Goal: Task Accomplishment & Management: Complete application form

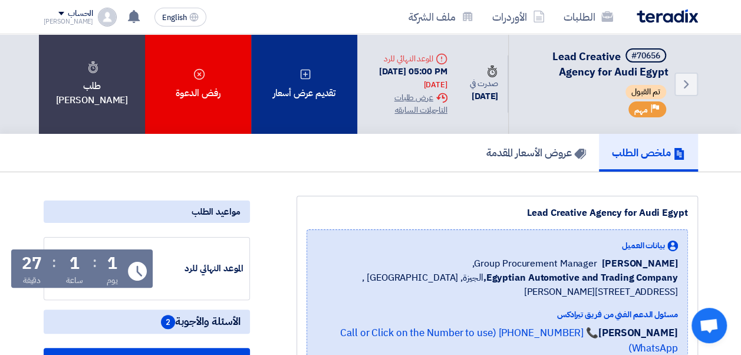
click at [317, 80] on div "تقديم عرض أسعار" at bounding box center [304, 84] width 106 height 100
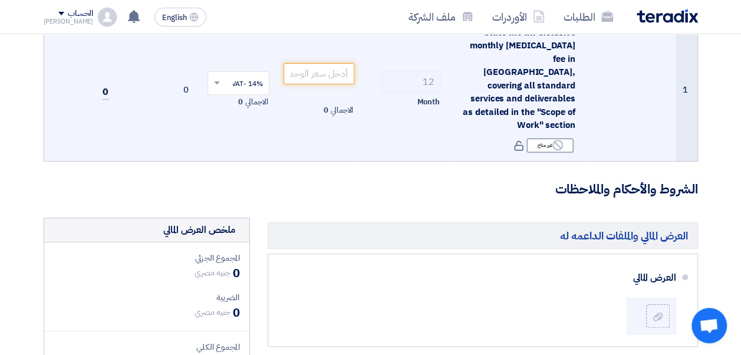
scroll to position [177, 0]
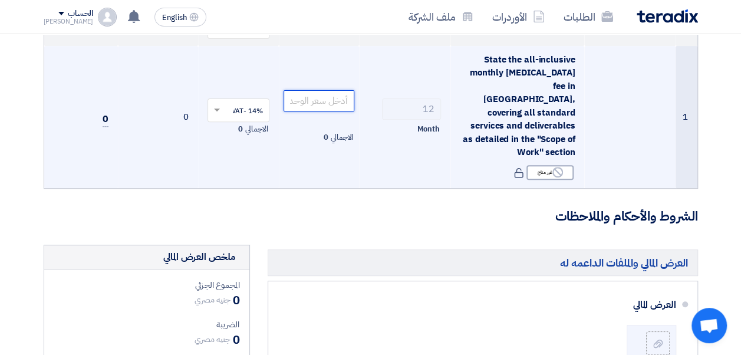
click at [326, 90] on input "number" at bounding box center [319, 100] width 71 height 21
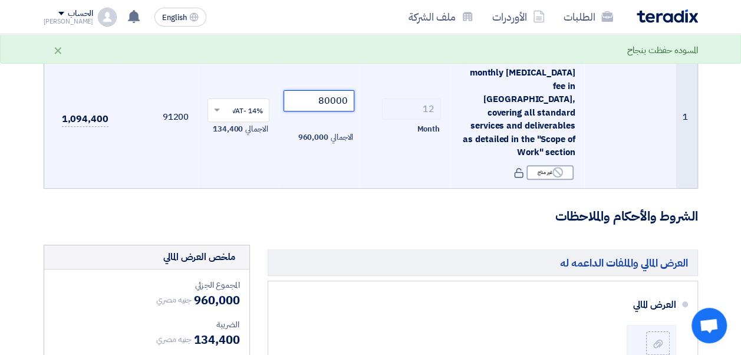
type input "80000"
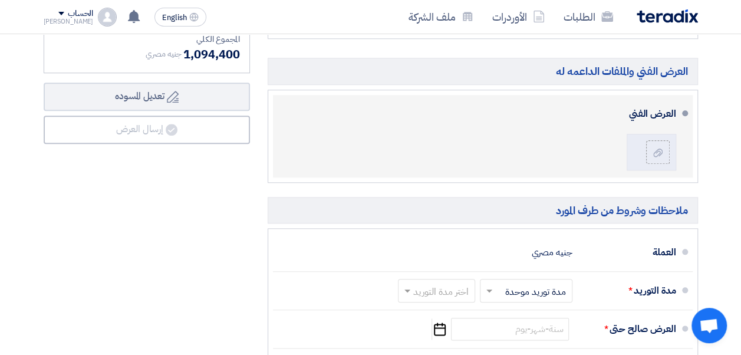
scroll to position [531, 0]
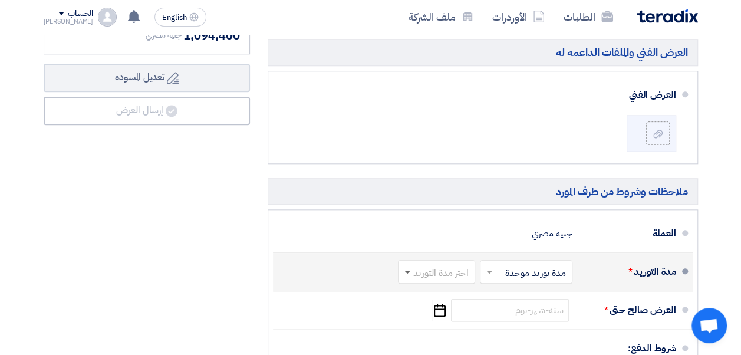
click at [409, 266] on span at bounding box center [406, 272] width 15 height 12
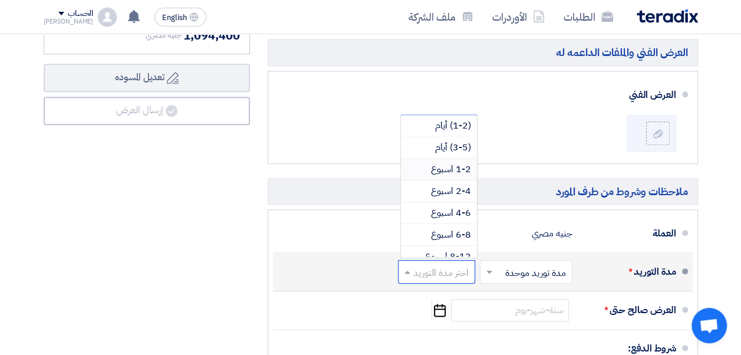
click at [452, 162] on span "1-2 اسبوع" at bounding box center [451, 169] width 40 height 14
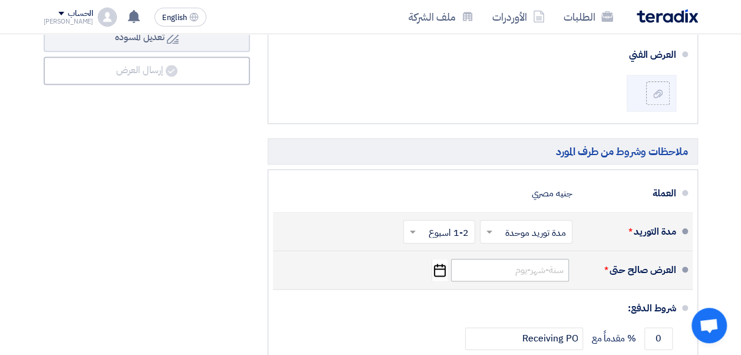
scroll to position [590, 0]
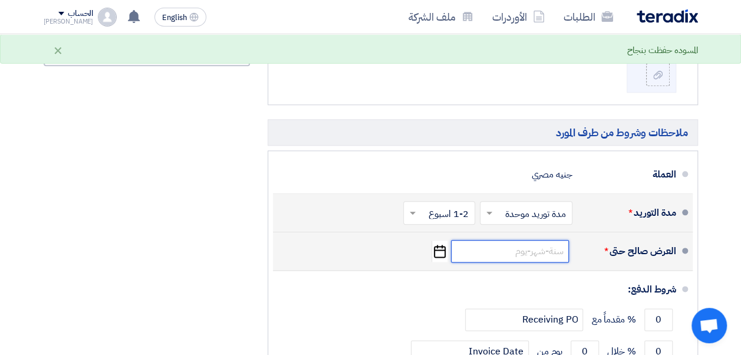
click at [494, 240] on input at bounding box center [510, 251] width 118 height 22
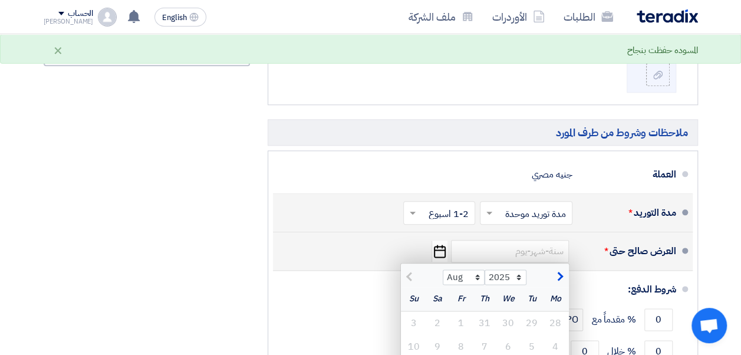
scroll to position [708, 0]
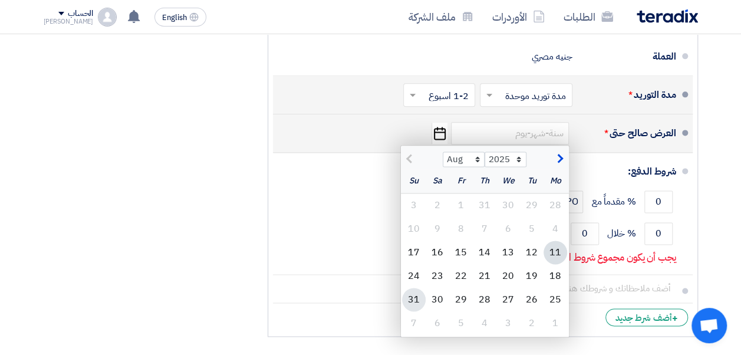
click at [412, 288] on div "31" at bounding box center [414, 300] width 24 height 24
type input "[DATE]"
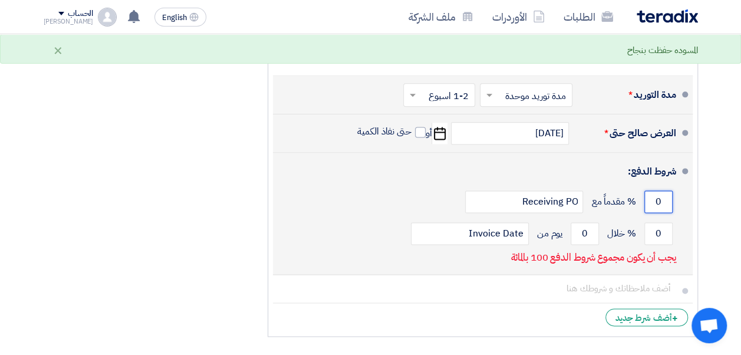
click at [655, 190] on input "0" at bounding box center [659, 201] width 28 height 22
click at [662, 222] on input "0" at bounding box center [659, 233] width 28 height 22
click at [658, 222] on input "0" at bounding box center [659, 233] width 28 height 22
drag, startPoint x: 653, startPoint y: 203, endPoint x: 674, endPoint y: 203, distance: 20.7
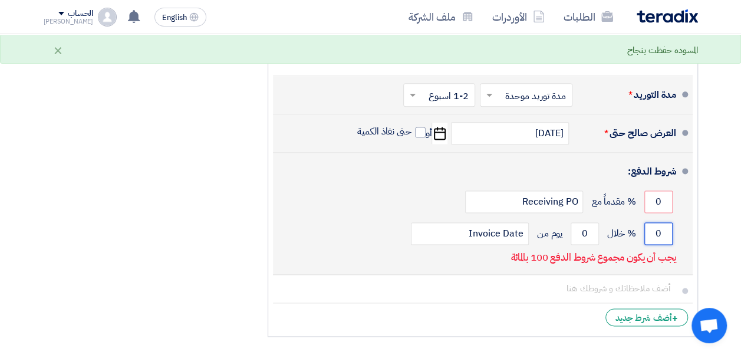
click at [674, 218] on div "0 % خلال 0 يوم من Invoice Date" at bounding box center [480, 234] width 394 height 32
type input "100"
drag, startPoint x: 580, startPoint y: 202, endPoint x: 593, endPoint y: 202, distance: 12.4
click at [593, 222] on input "0" at bounding box center [585, 233] width 28 height 22
type input "1"
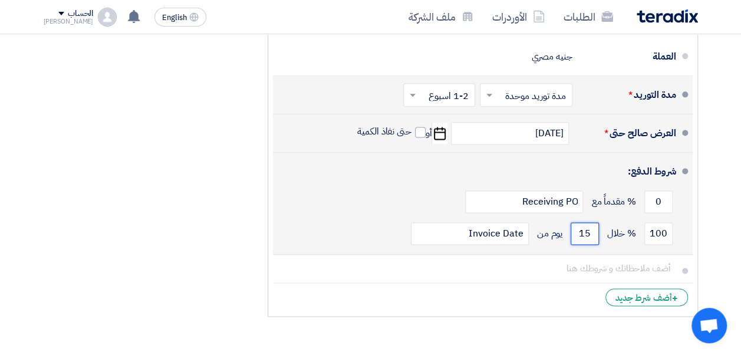
drag, startPoint x: 580, startPoint y: 202, endPoint x: 590, endPoint y: 205, distance: 10.6
click at [590, 222] on input "15" at bounding box center [585, 233] width 28 height 22
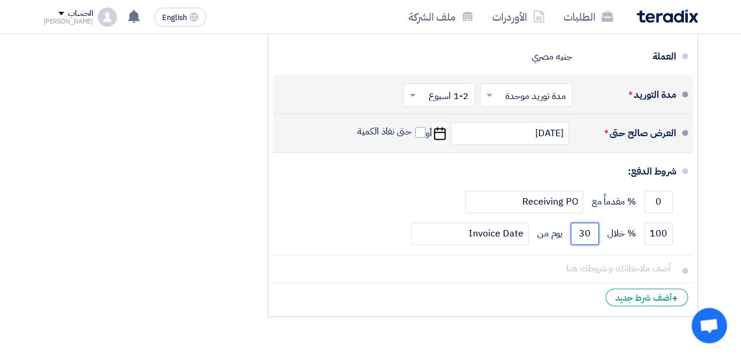
type input "30"
click at [215, 166] on div "ملخص [PERSON_NAME] المجموع الجزئي جنيه مصري 960,000 الضريبة" at bounding box center [147, 18] width 224 height 609
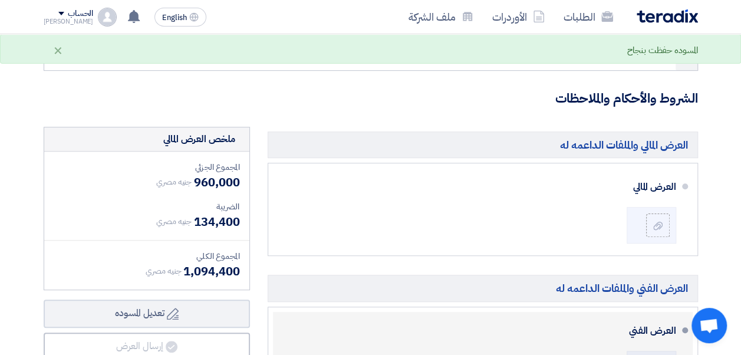
scroll to position [413, 0]
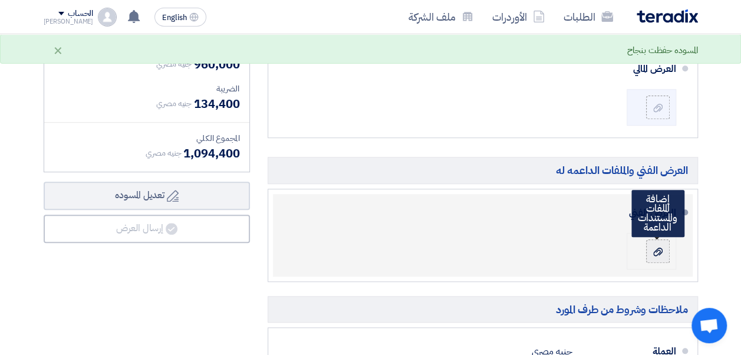
click at [661, 247] on icon at bounding box center [657, 251] width 9 height 9
click at [0, 0] on input "file" at bounding box center [0, 0] width 0 height 0
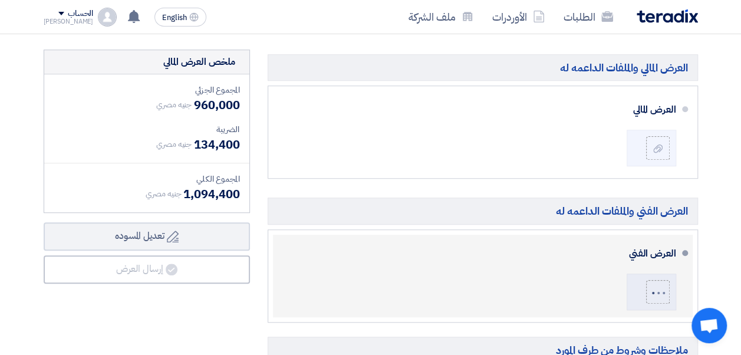
scroll to position [354, 0]
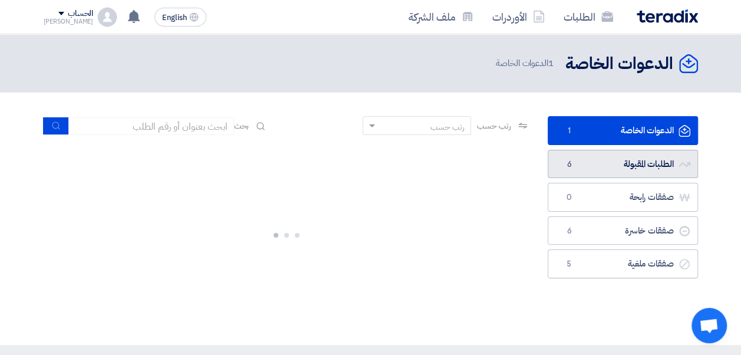
click at [609, 162] on link "الطلبات المقبولة الطلبات المقبولة 6" at bounding box center [623, 164] width 150 height 29
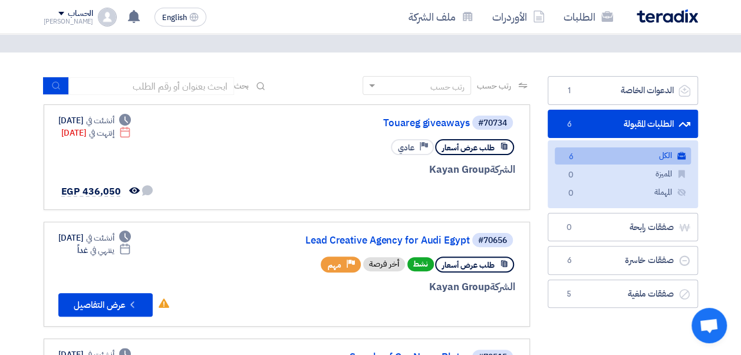
scroll to position [59, 0]
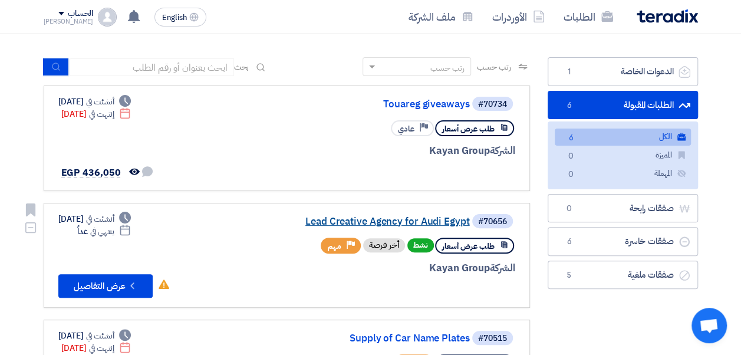
click at [379, 216] on link "Lead Creative Agency for Audi Egypt" at bounding box center [352, 221] width 236 height 11
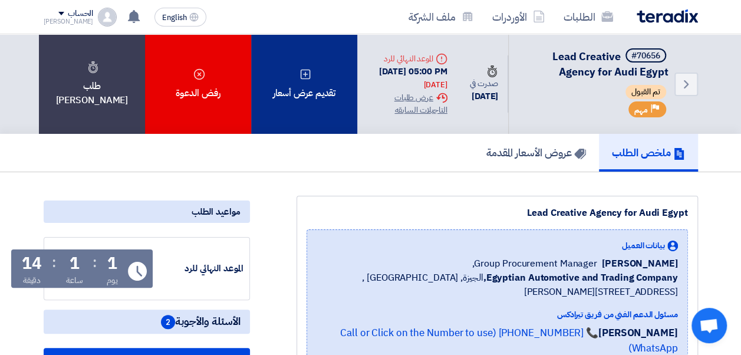
click at [307, 100] on div "تقديم عرض أسعار" at bounding box center [304, 84] width 106 height 100
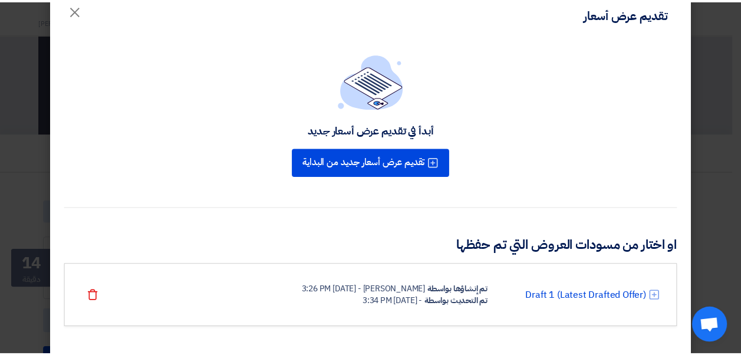
scroll to position [36, 0]
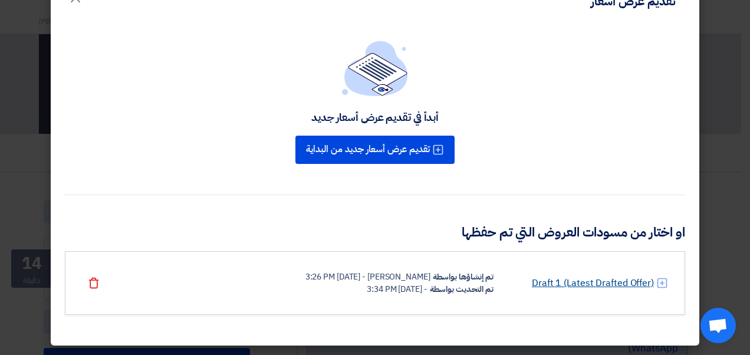
click at [599, 288] on link "Draft 1 (Latest Drafted Offer)" at bounding box center [593, 283] width 122 height 14
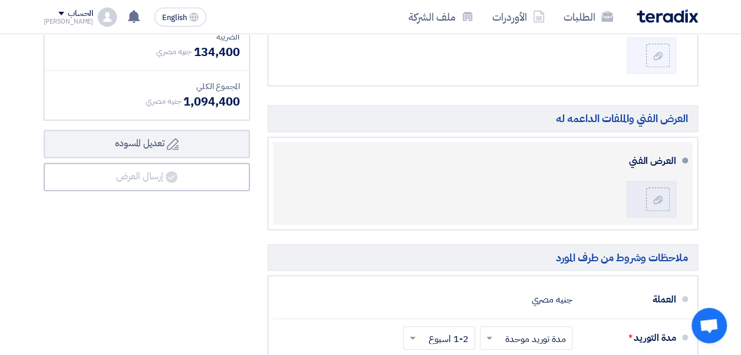
scroll to position [413, 0]
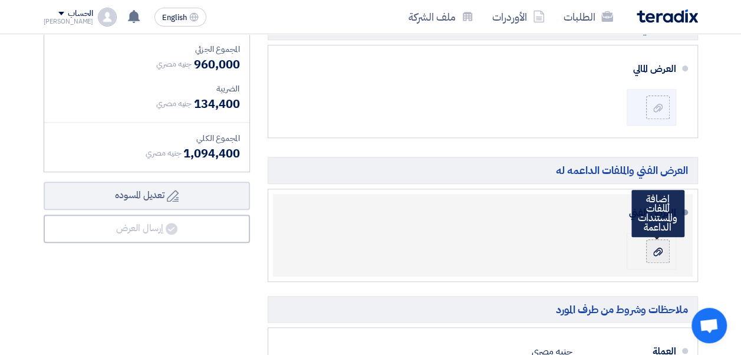
click at [669, 239] on label at bounding box center [658, 251] width 24 height 24
click at [0, 0] on input "file" at bounding box center [0, 0] width 0 height 0
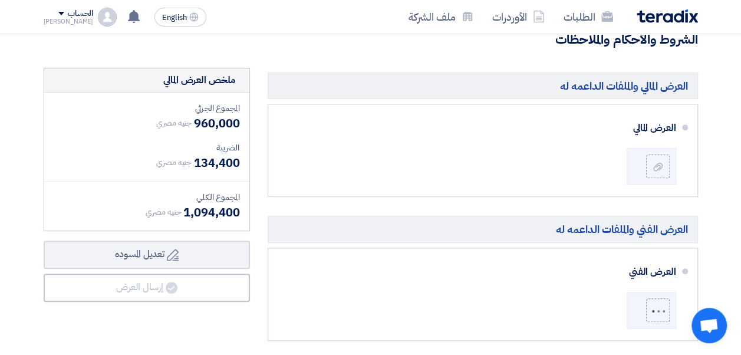
scroll to position [295, 0]
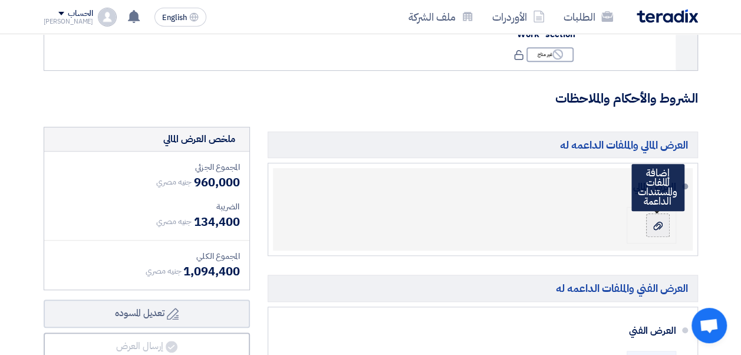
click at [653, 221] on icon at bounding box center [657, 225] width 9 height 9
click at [0, 0] on input "file" at bounding box center [0, 0] width 0 height 0
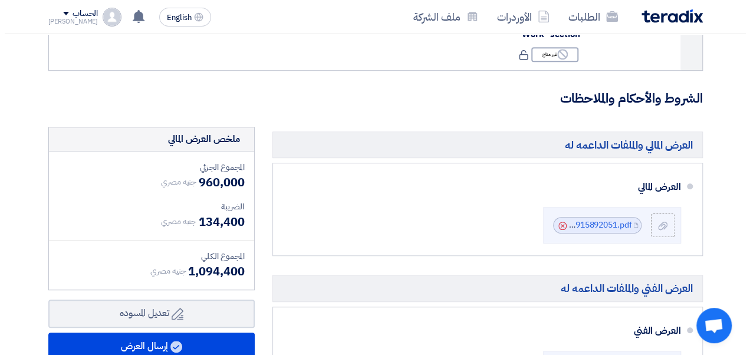
scroll to position [354, 0]
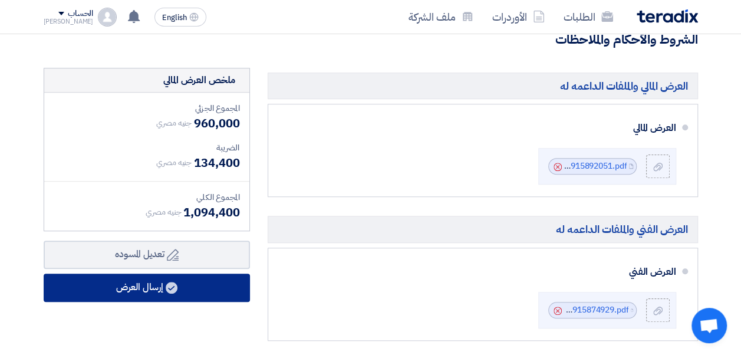
click at [186, 274] on button "إرسال العرض" at bounding box center [147, 288] width 206 height 28
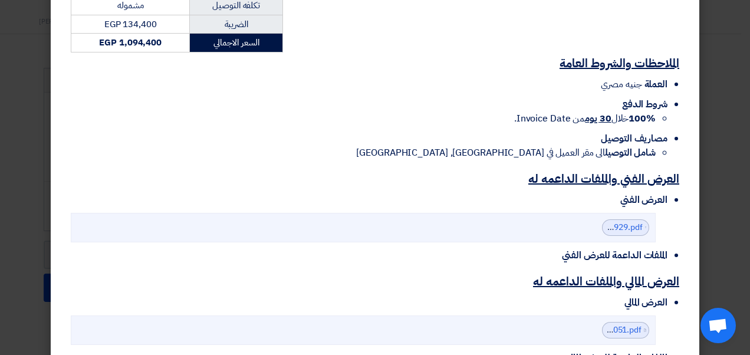
scroll to position [394, 0]
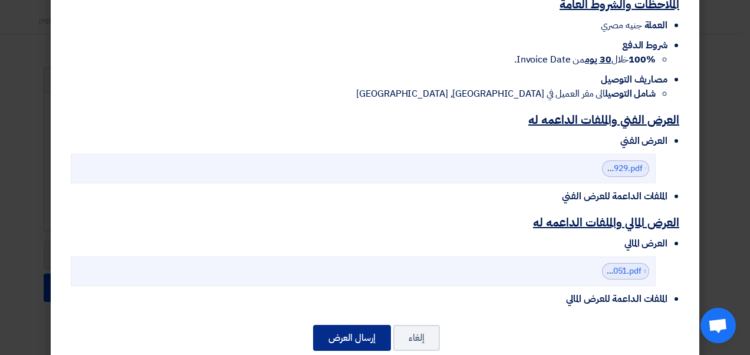
click at [346, 325] on button "إرسال العرض" at bounding box center [352, 338] width 78 height 26
